Goal: Task Accomplishment & Management: Complete application form

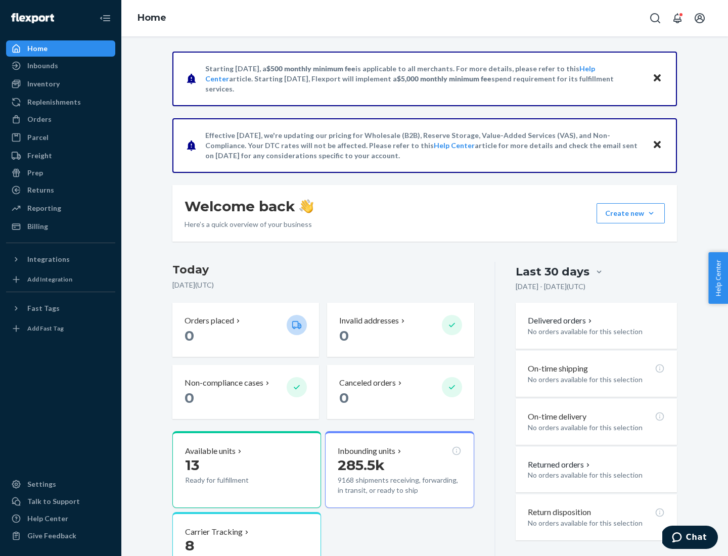
click at [651, 213] on button "Create new Create new inbound Create new order Create new product" at bounding box center [630, 213] width 68 height 20
click at [61, 66] on div "Inbounds" at bounding box center [60, 66] width 107 height 14
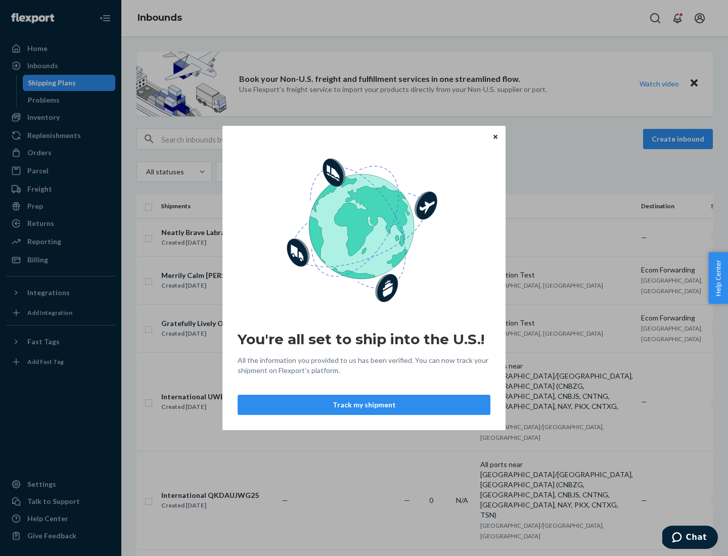
click at [364, 405] on button "Track my shipment" at bounding box center [363, 405] width 253 height 20
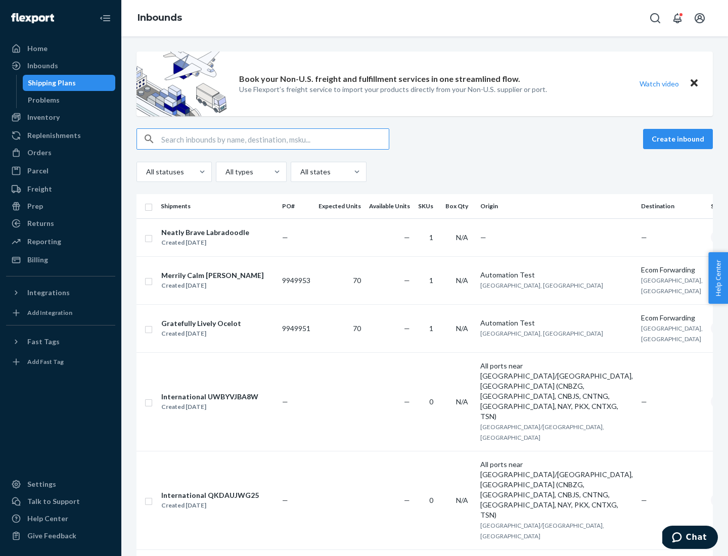
click at [679, 139] on button "Create inbound" at bounding box center [678, 139] width 70 height 20
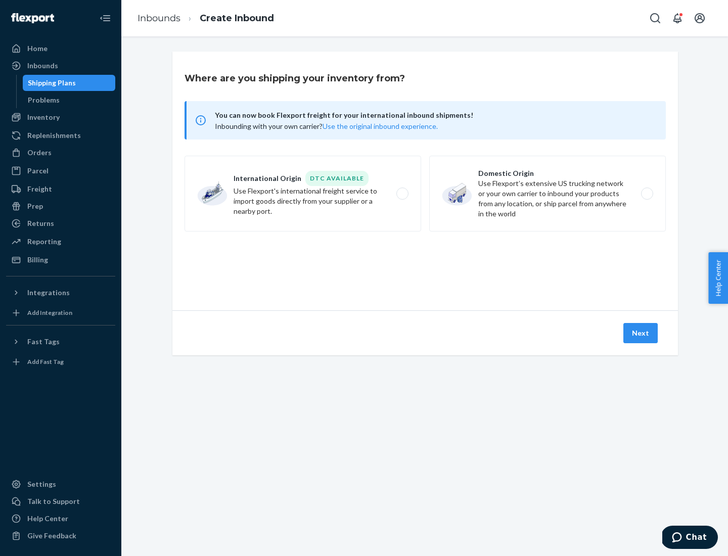
click at [303, 194] on label "International Origin DTC Available Use Flexport's international freight service…" at bounding box center [302, 194] width 236 height 76
click at [402, 194] on input "International Origin DTC Available Use Flexport's international freight service…" at bounding box center [405, 193] width 7 height 7
radio input "true"
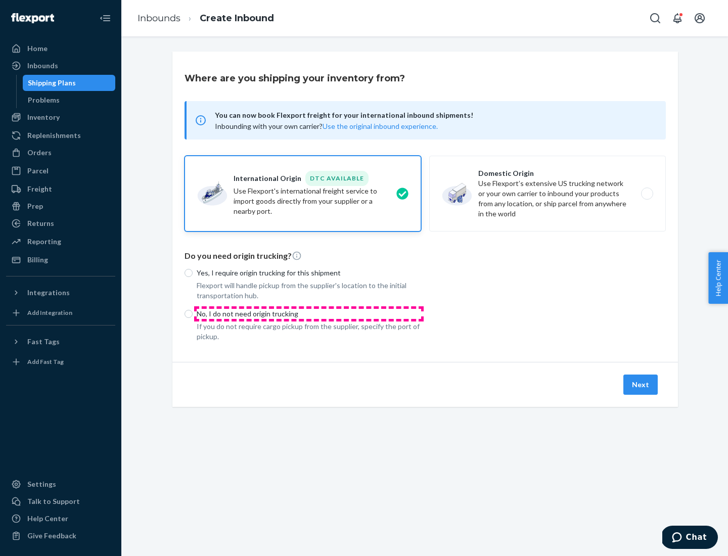
click at [309, 313] on p "No, I do not need origin trucking" at bounding box center [309, 314] width 224 height 10
click at [193, 313] on input "No, I do not need origin trucking" at bounding box center [188, 314] width 8 height 8
radio input "true"
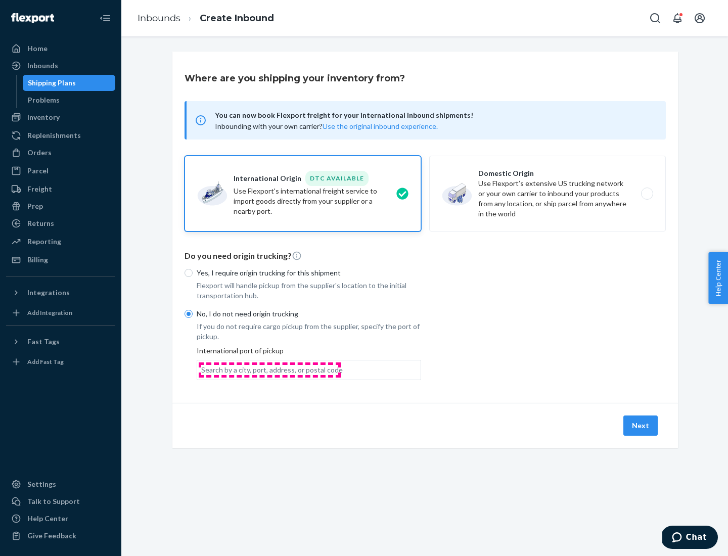
click at [269, 369] on div "Search by a city, port, address, or postal code" at bounding box center [271, 370] width 141 height 10
click at [202, 369] on input "Search by a city, port, address, or postal code" at bounding box center [201, 370] width 1 height 10
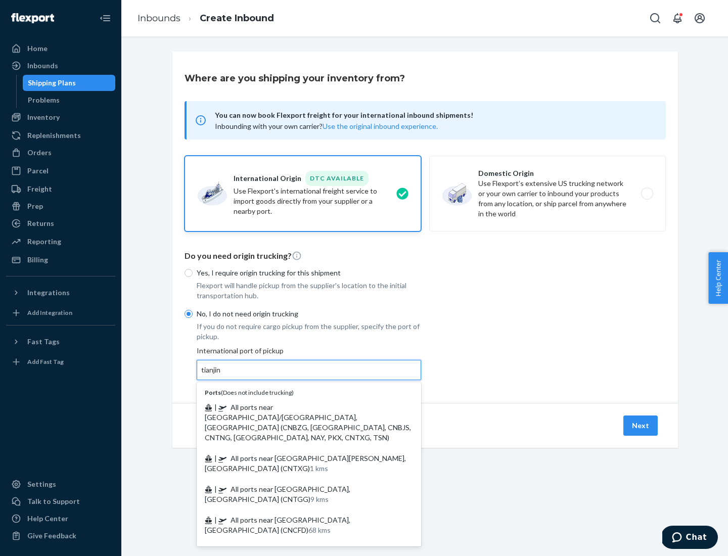
click at [299, 407] on span "| All ports near [GEOGRAPHIC_DATA]/[GEOGRAPHIC_DATA], [GEOGRAPHIC_DATA] (CNBZG,…" at bounding box center [308, 422] width 206 height 39
click at [222, 375] on input "tianjin" at bounding box center [211, 370] width 21 height 10
type input "All ports near [GEOGRAPHIC_DATA]/[GEOGRAPHIC_DATA], [GEOGRAPHIC_DATA] (CNBZG, […"
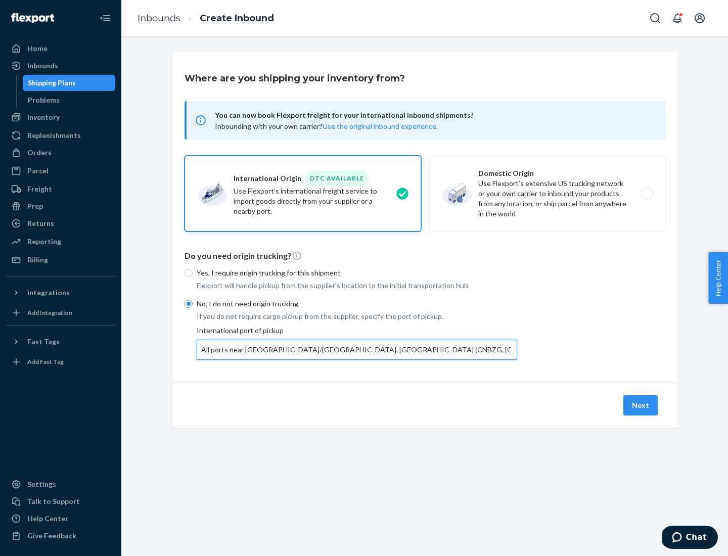
click at [641, 405] on button "Next" at bounding box center [640, 405] width 34 height 20
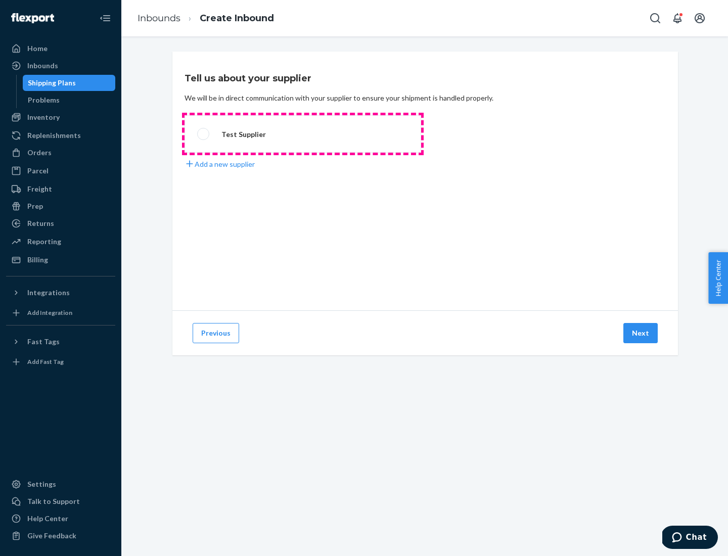
click at [303, 134] on label "Test Supplier" at bounding box center [302, 133] width 236 height 37
click at [204, 134] on input "Test Supplier" at bounding box center [200, 134] width 7 height 7
radio input "true"
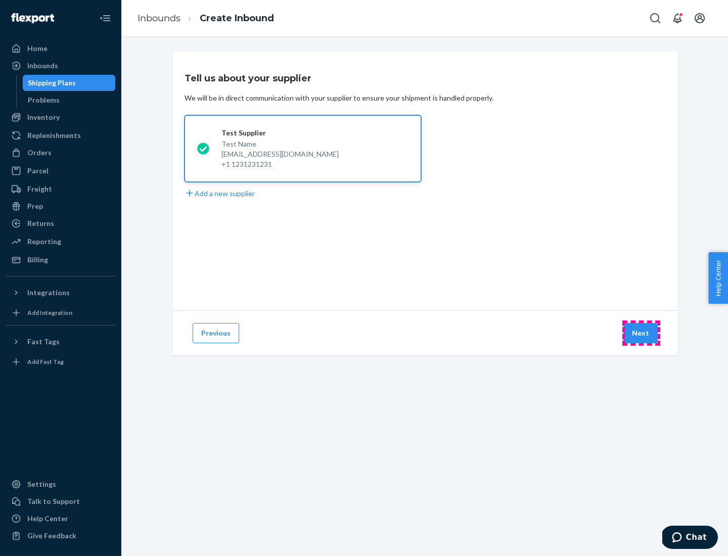
click at [641, 333] on button "Next" at bounding box center [640, 333] width 34 height 20
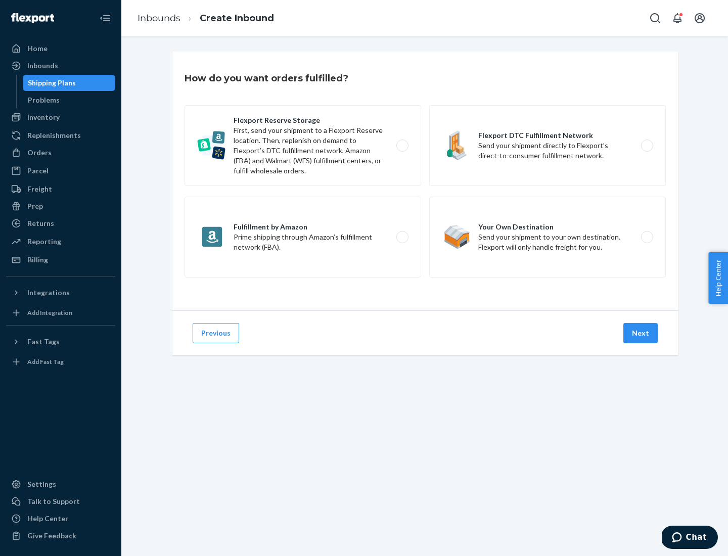
click at [303, 146] on label "Flexport Reserve Storage First, send your shipment to a Flexport Reserve locati…" at bounding box center [302, 145] width 236 height 81
click at [402, 146] on input "Flexport Reserve Storage First, send your shipment to a Flexport Reserve locati…" at bounding box center [405, 145] width 7 height 7
radio input "true"
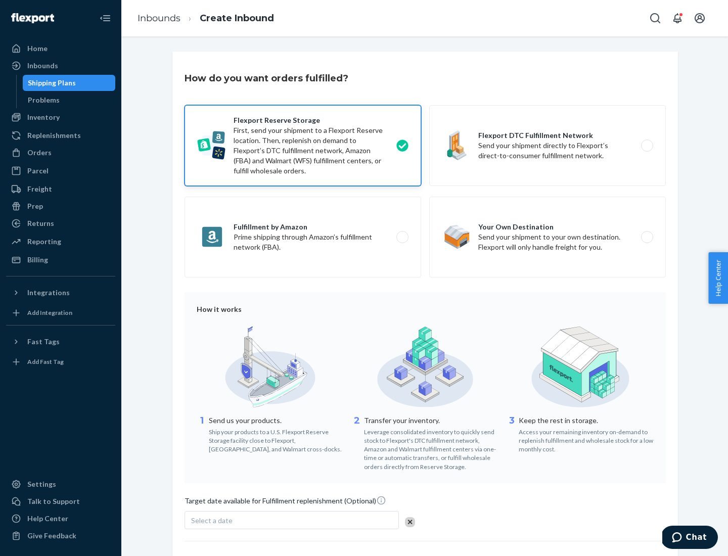
scroll to position [83, 0]
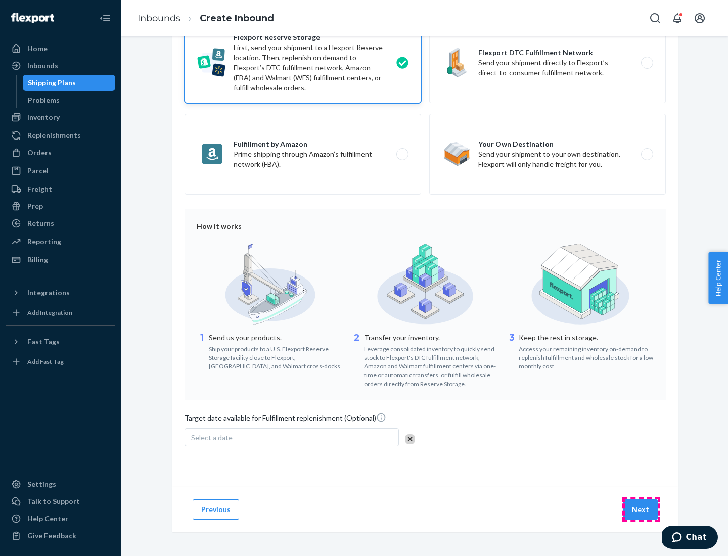
click at [641, 509] on button "Next" at bounding box center [640, 509] width 34 height 20
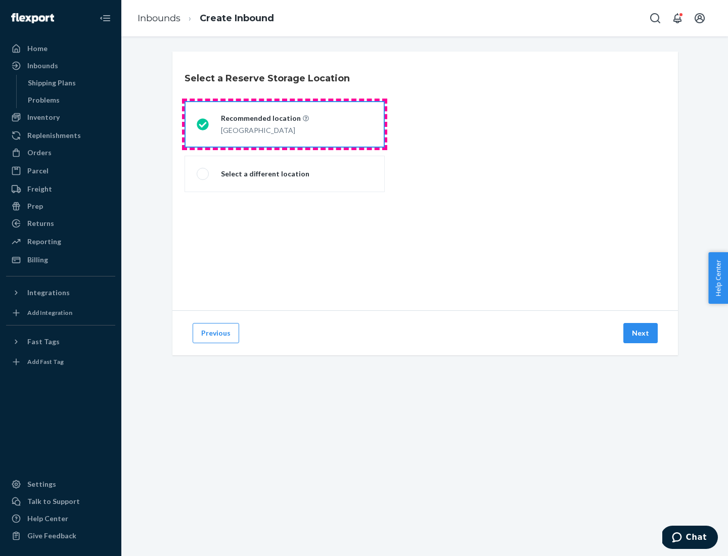
click at [284, 124] on div "[GEOGRAPHIC_DATA]" at bounding box center [265, 129] width 88 height 12
click at [203, 124] on input "Recommended location [GEOGRAPHIC_DATA]" at bounding box center [200, 124] width 7 height 7
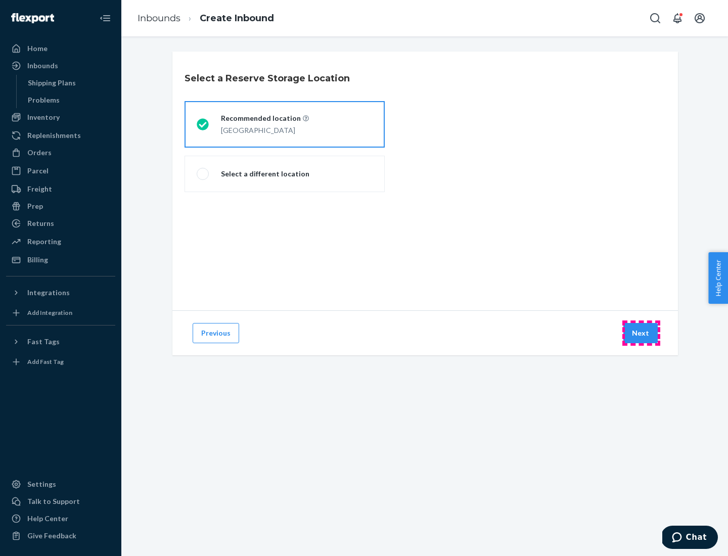
click at [641, 333] on button "Next" at bounding box center [640, 333] width 34 height 20
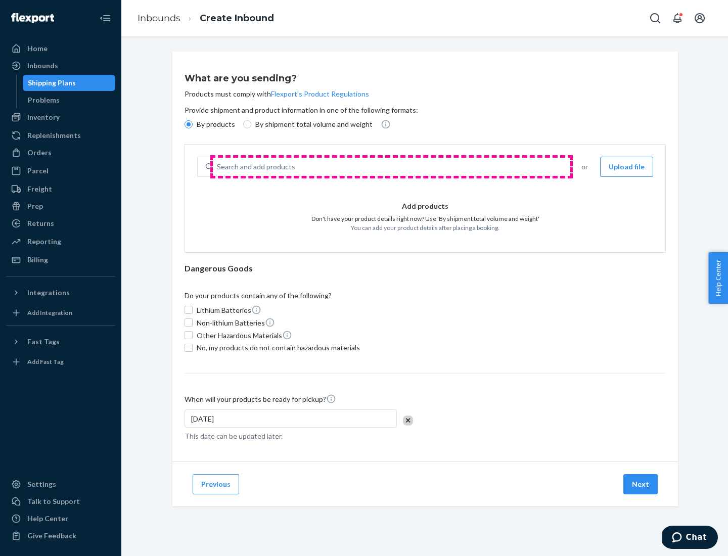
click at [391, 167] on div "Search and add products" at bounding box center [391, 167] width 356 height 18
click at [218, 167] on input "Search and add products" at bounding box center [217, 167] width 1 height 10
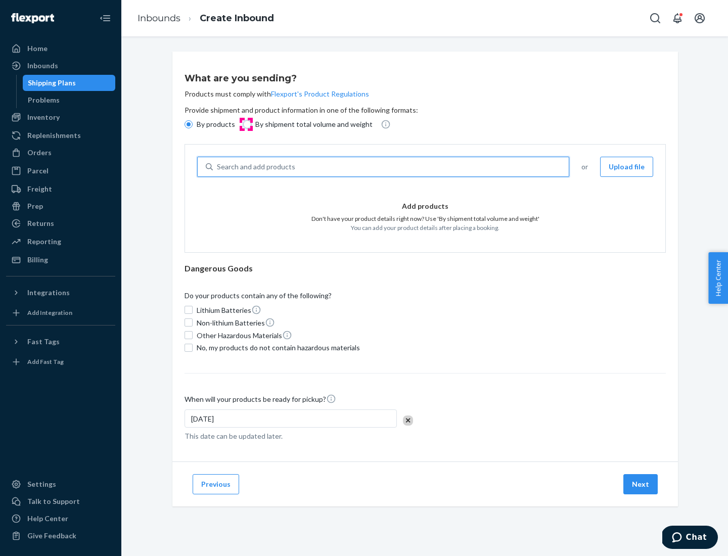
click at [246, 124] on input "By shipment total volume and weight" at bounding box center [247, 124] width 8 height 8
radio input "true"
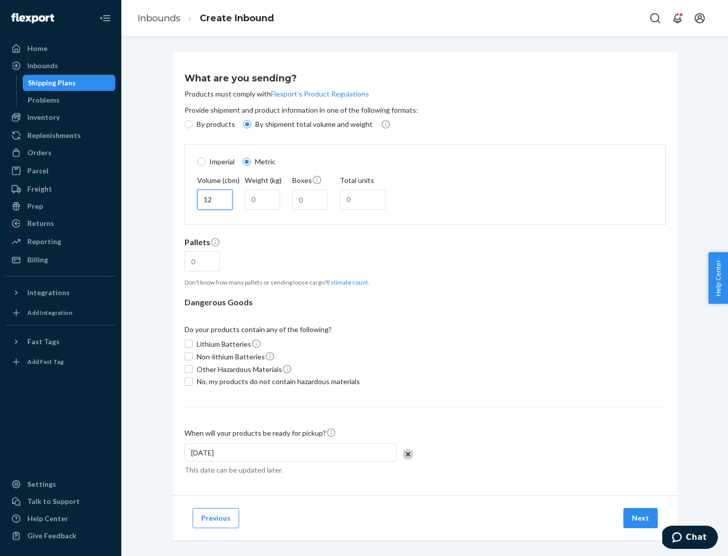
type input "12"
type input "22"
type input "222"
type input "121"
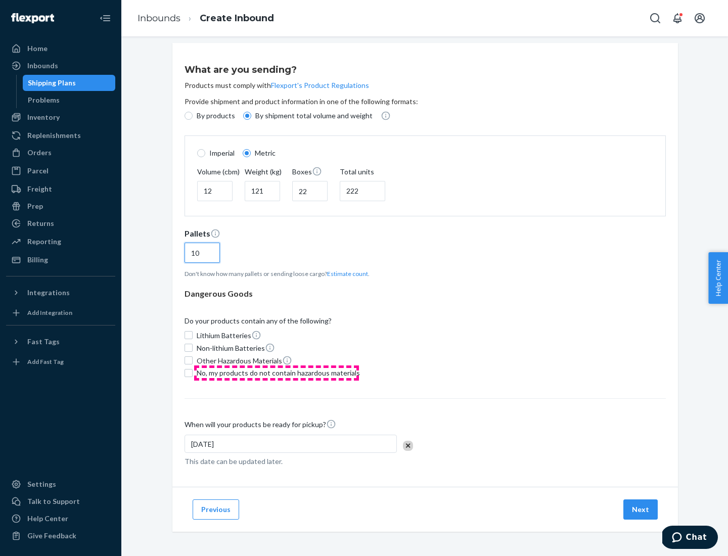
type input "10"
click at [276, 372] on span "No, my products do not contain hazardous materials" at bounding box center [278, 373] width 163 height 10
click at [193, 372] on input "No, my products do not contain hazardous materials" at bounding box center [188, 373] width 8 height 8
checkbox input "true"
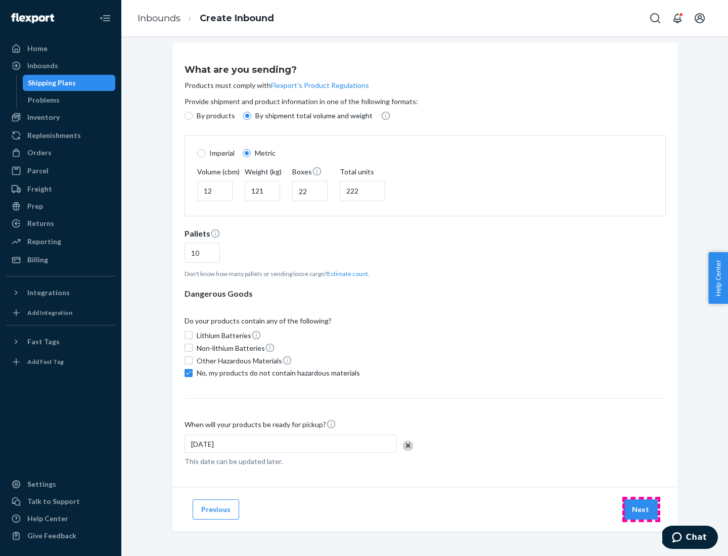
click at [641, 509] on button "Next" at bounding box center [640, 509] width 34 height 20
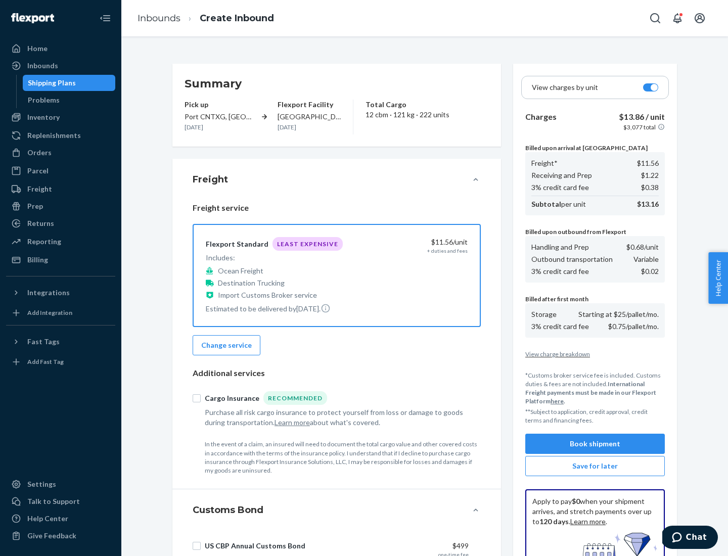
scroll to position [148, 0]
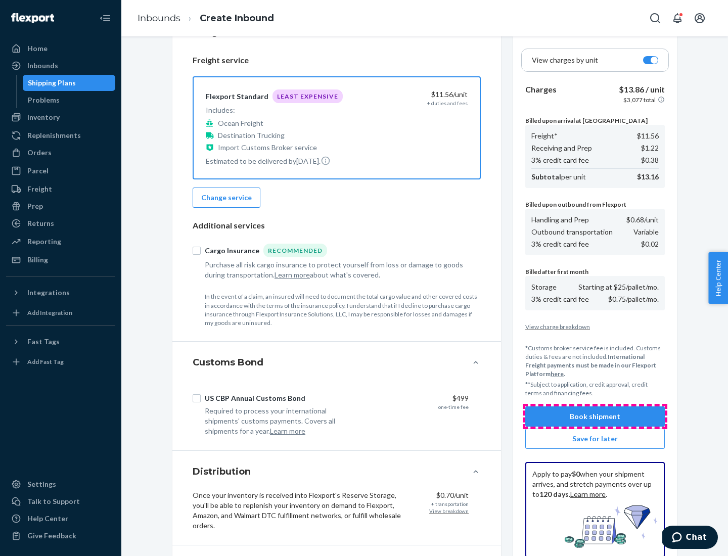
click at [595, 416] on button "Book shipment" at bounding box center [594, 416] width 139 height 20
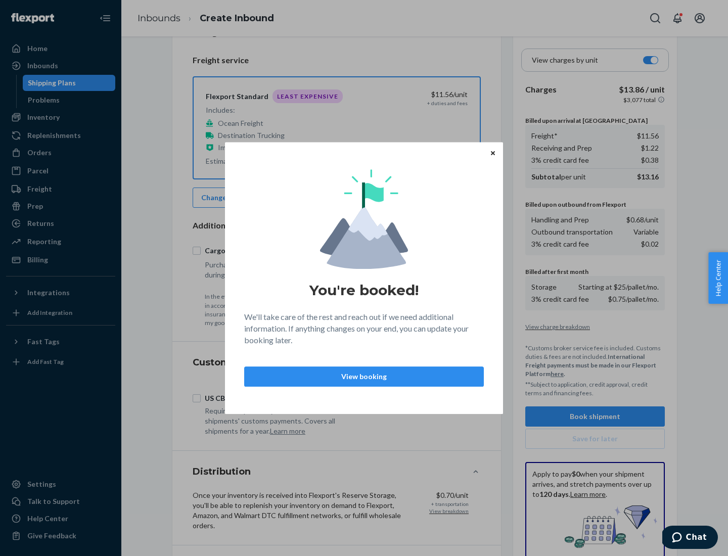
click at [364, 376] on p "View booking" at bounding box center [364, 376] width 222 height 10
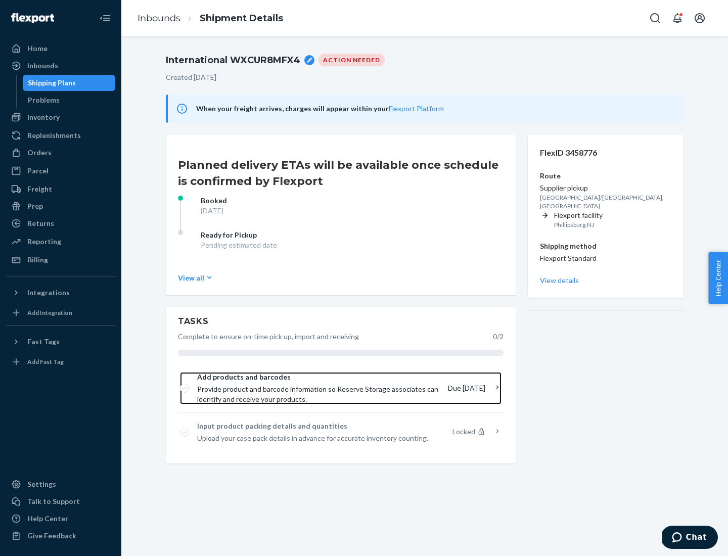
click at [321, 388] on span "Provide product and barcode information so Reserve Storage associates can ident…" at bounding box center [318, 394] width 243 height 20
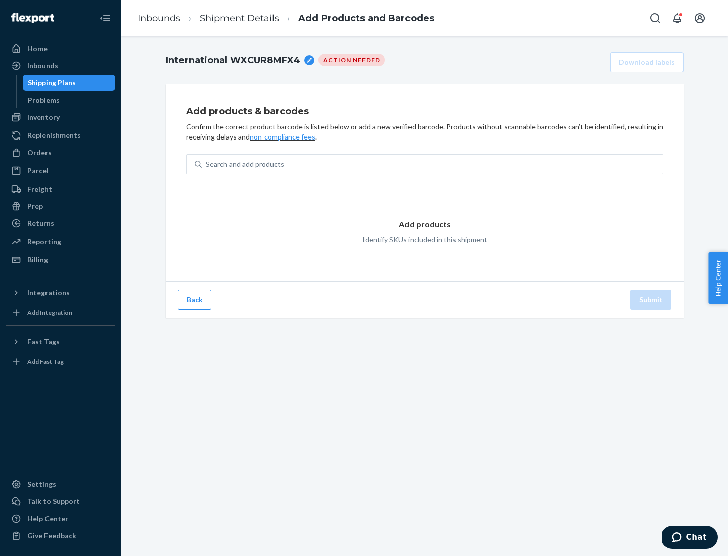
click at [432, 164] on div "Search and add products" at bounding box center [432, 164] width 461 height 18
click at [207, 164] on input "Search and add products" at bounding box center [206, 164] width 1 height 10
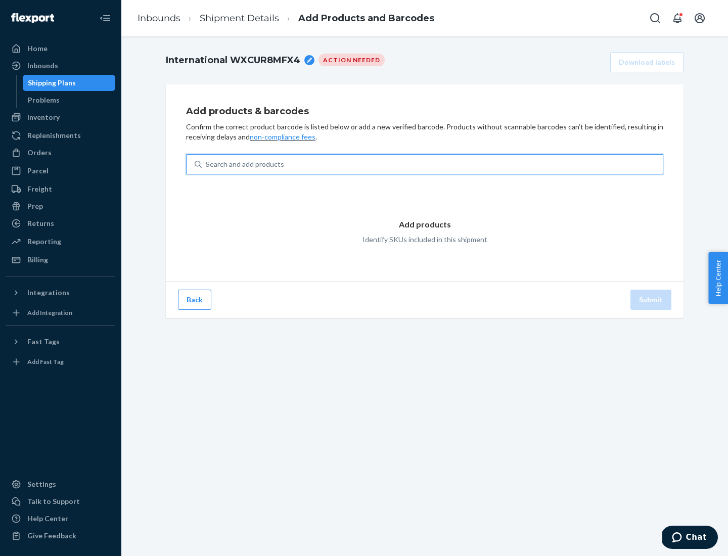
type input "test"
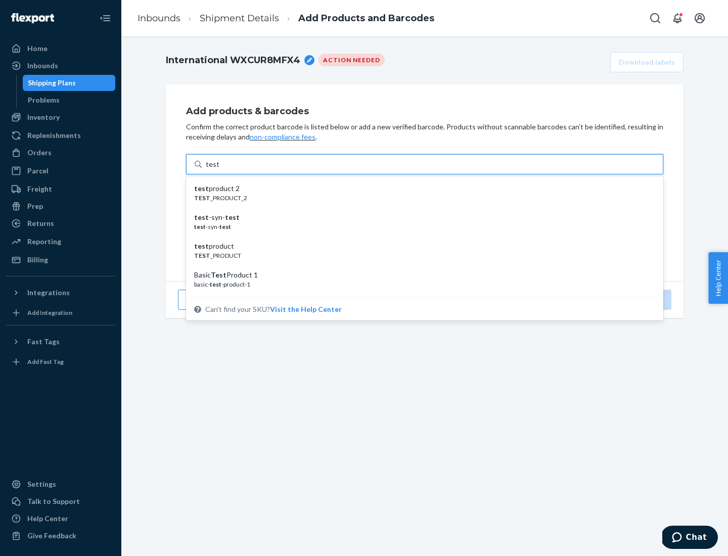
scroll to position [38, 0]
click at [420, 237] on div "Basic Test Product 1" at bounding box center [420, 237] width 453 height 10
click at [219, 169] on input "test" at bounding box center [212, 164] width 13 height 10
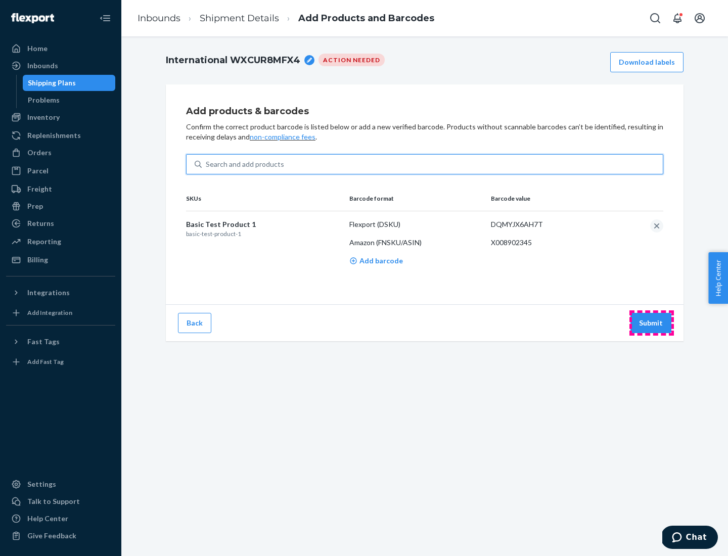
click at [651, 322] on button "Submit" at bounding box center [650, 323] width 41 height 20
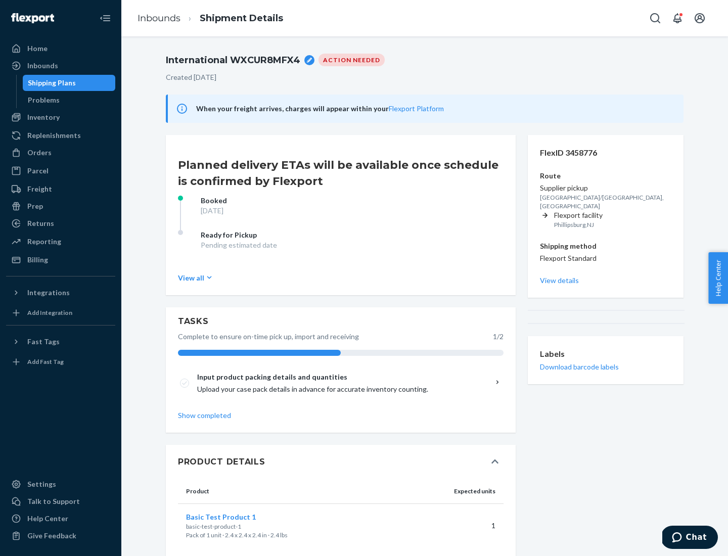
scroll to position [18, 0]
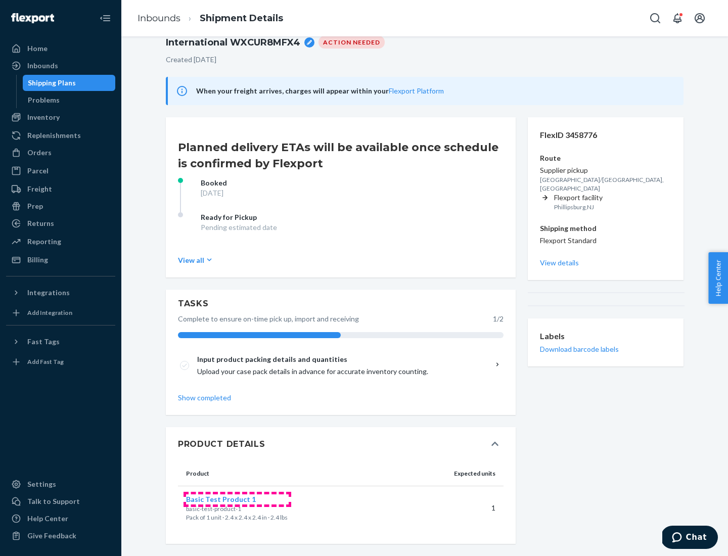
click at [237, 499] on span "Basic Test Product 1" at bounding box center [221, 499] width 70 height 9
